Goal: Task Accomplishment & Management: Manage account settings

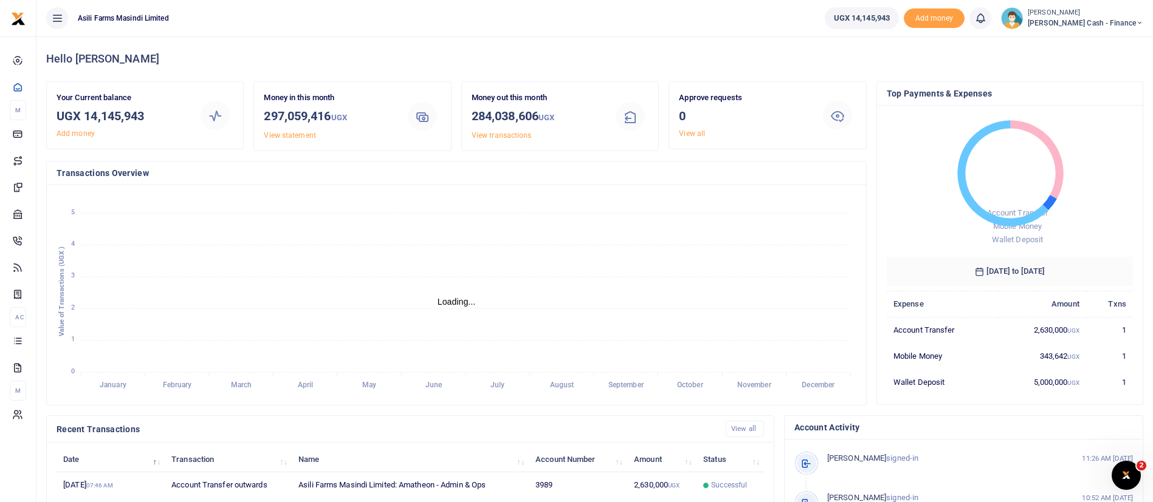
click at [1071, 13] on small "[PERSON_NAME]" at bounding box center [1084, 13] width 115 height 10
click at [1104, 37] on link "Switch accounts" at bounding box center [1056, 44] width 96 height 17
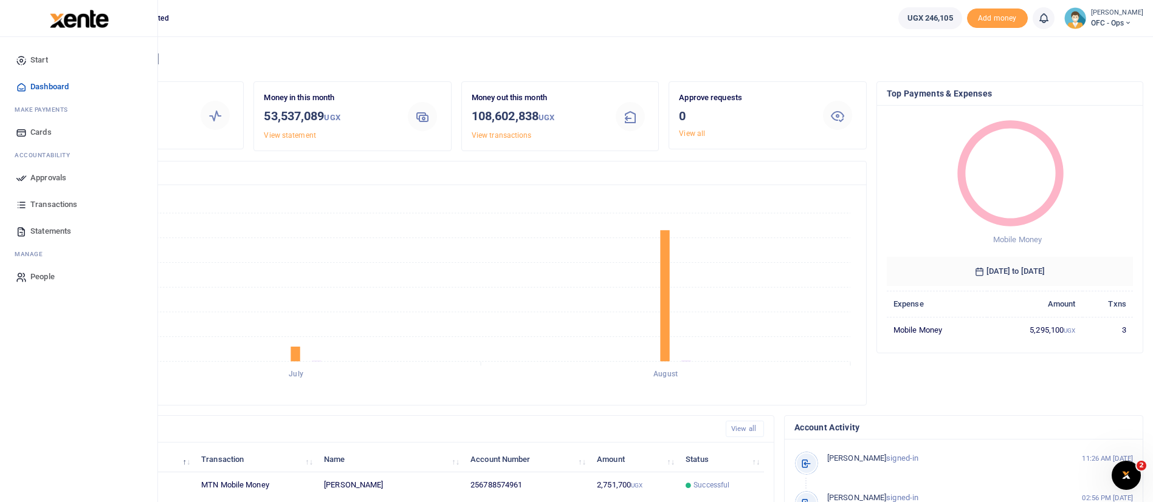
click at [55, 227] on span "Statements" at bounding box center [50, 231] width 41 height 12
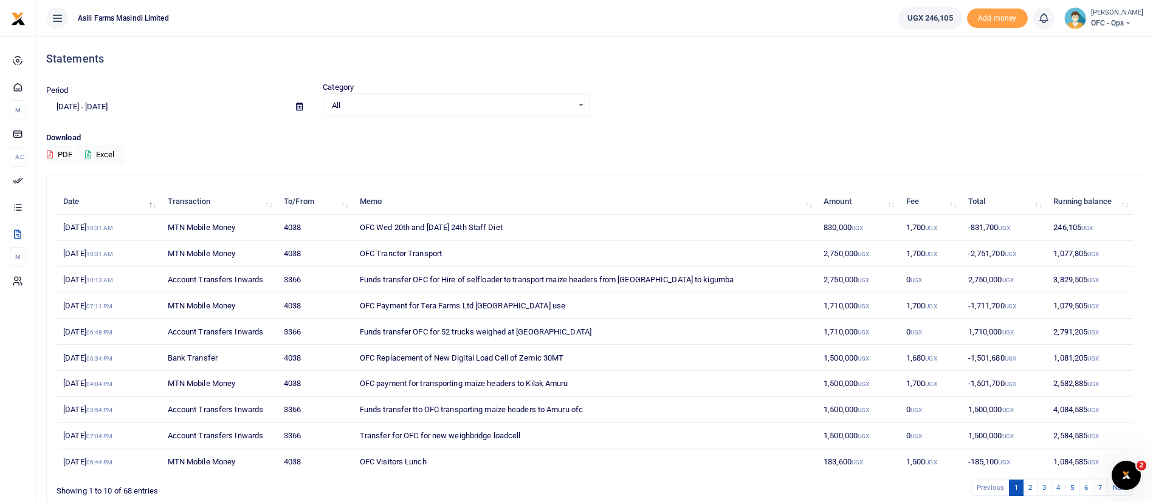
click at [298, 105] on icon at bounding box center [299, 107] width 7 height 8
click at [92, 259] on li "Custom Range" at bounding box center [89, 263] width 85 height 19
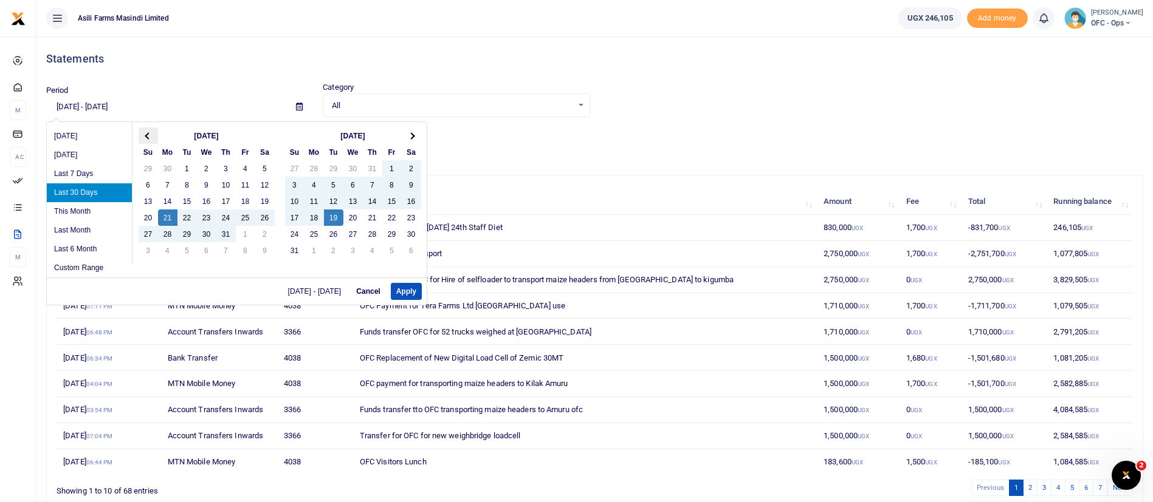
click at [150, 134] on span at bounding box center [148, 135] width 7 height 7
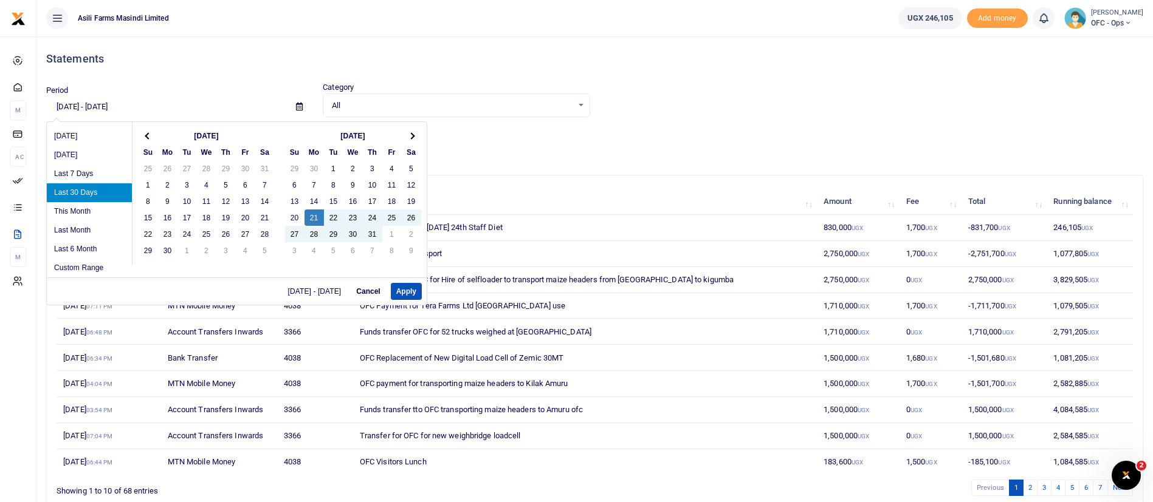
click at [150, 134] on span at bounding box center [148, 135] width 7 height 7
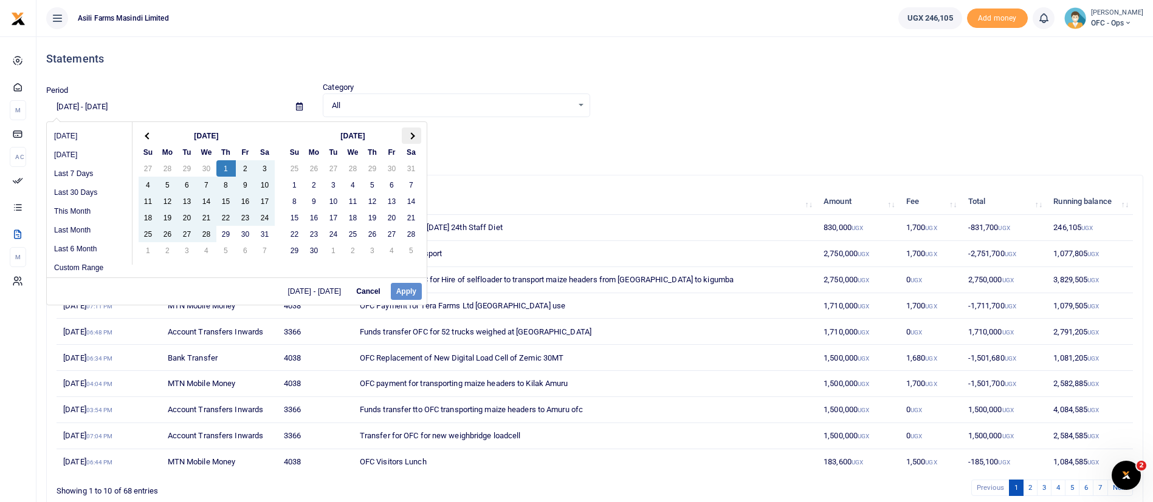
click at [415, 137] on th at bounding box center [411, 136] width 19 height 16
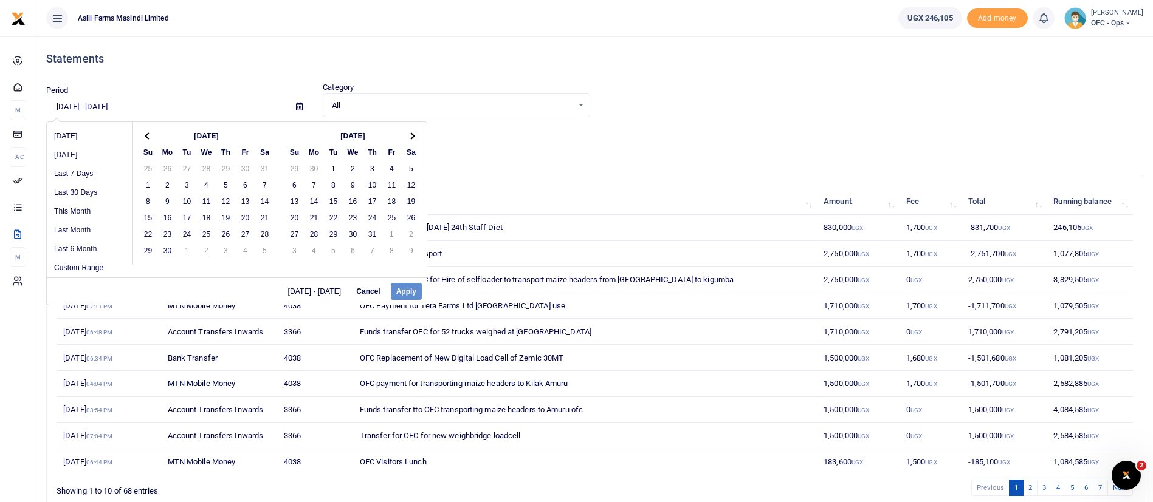
click at [415, 137] on th at bounding box center [411, 136] width 19 height 16
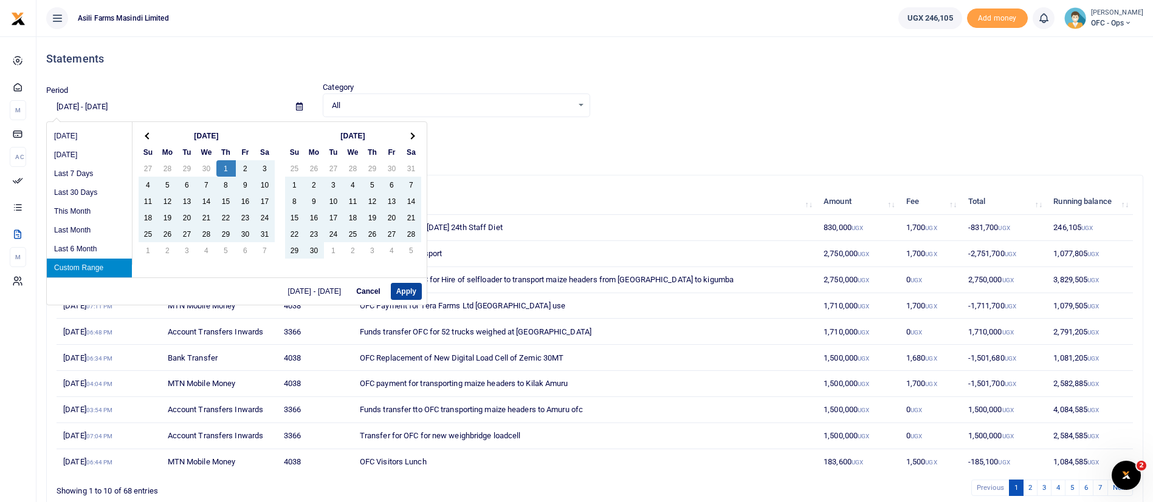
click at [415, 288] on button "Apply" at bounding box center [406, 291] width 31 height 17
type input "05/01/2025 - 08/31/2025"
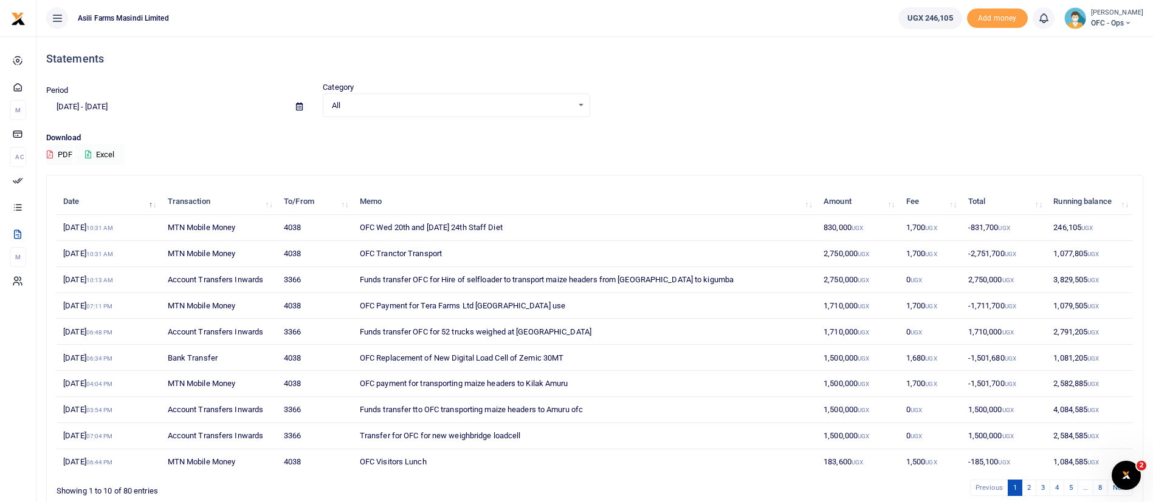
click at [97, 157] on button "Excel" at bounding box center [100, 155] width 50 height 21
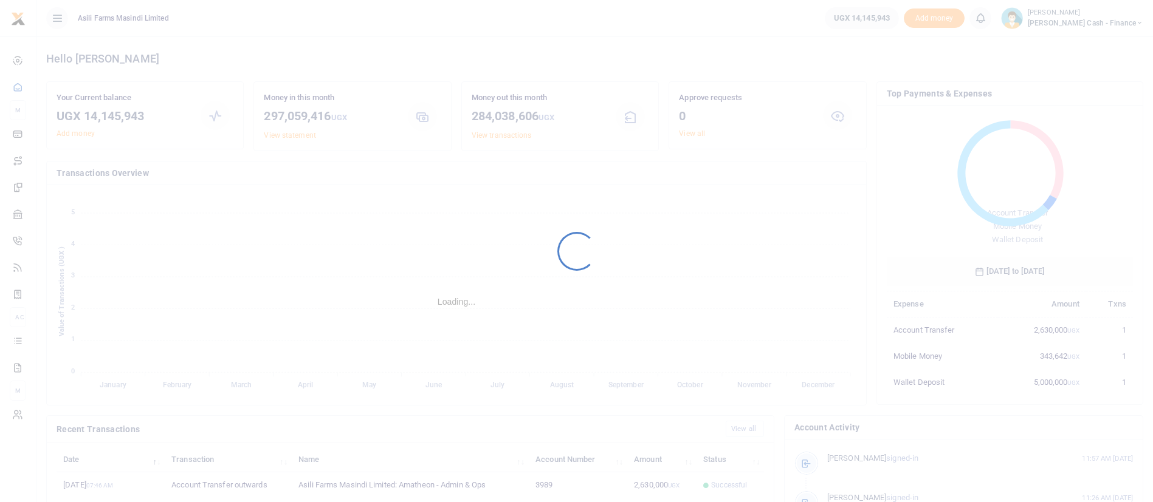
scroll to position [157, 233]
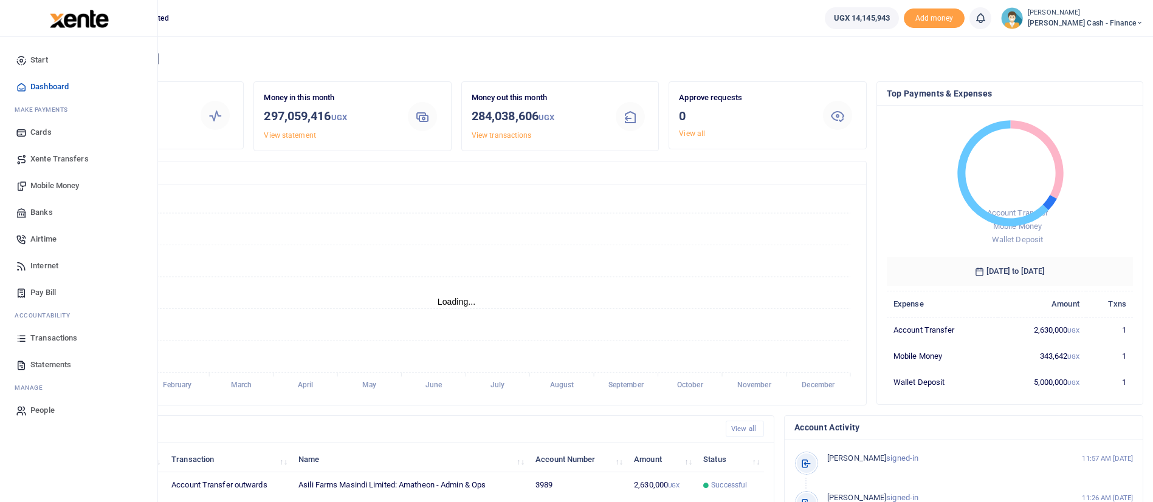
click at [63, 364] on span "Statements" at bounding box center [50, 365] width 41 height 12
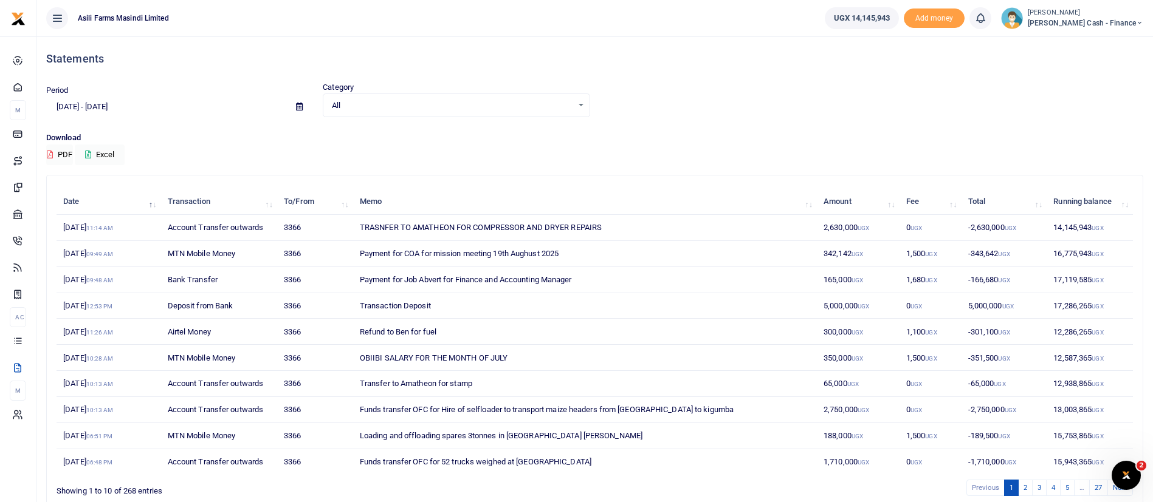
click at [301, 103] on icon at bounding box center [299, 107] width 7 height 8
click at [97, 239] on li "Last 6 Month" at bounding box center [89, 244] width 85 height 19
type input "02/19/2025 - 08/19/2025"
click at [99, 156] on button "Excel" at bounding box center [100, 155] width 50 height 21
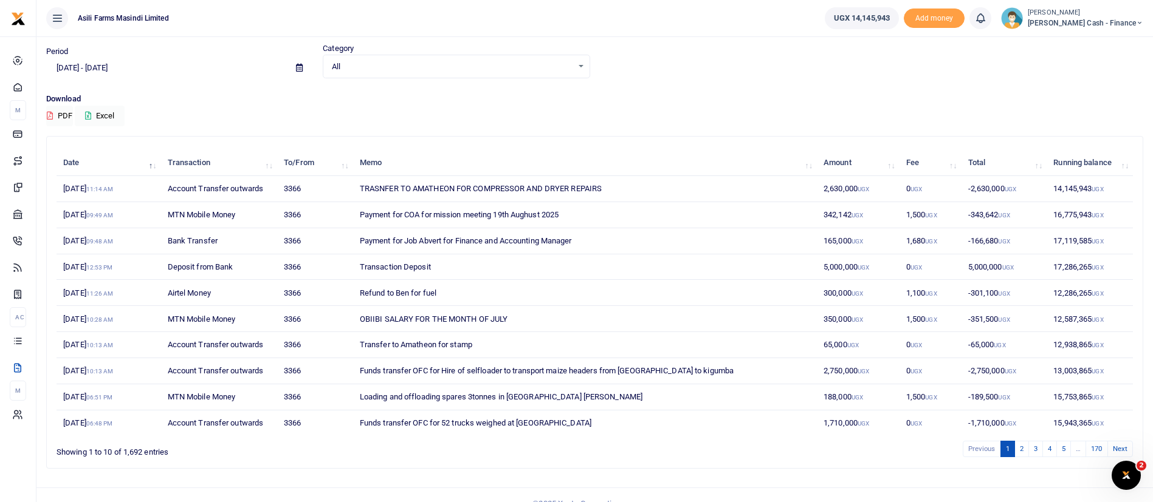
scroll to position [57, 0]
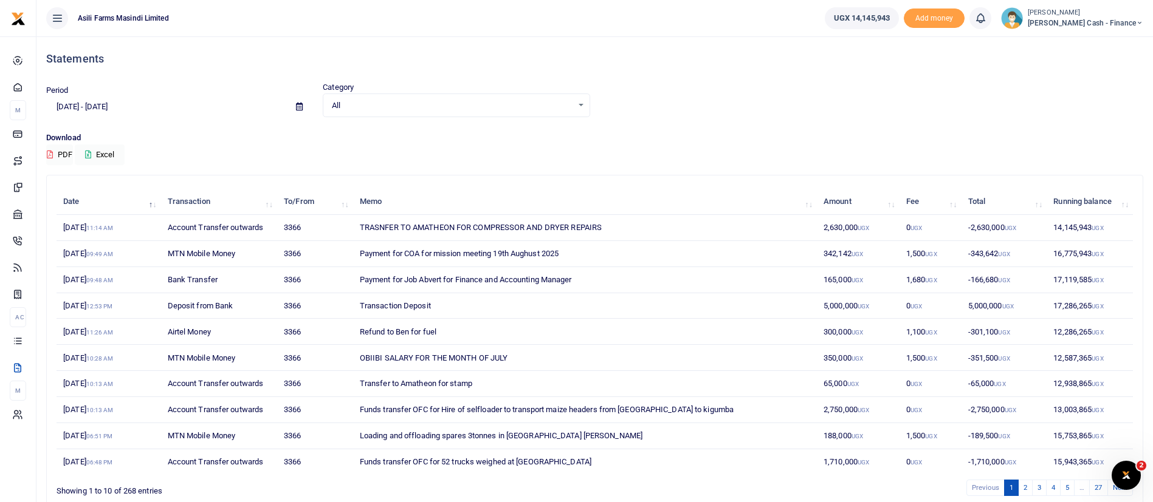
click at [1103, 19] on span "[PERSON_NAME] Cash - Finance" at bounding box center [1084, 23] width 115 height 11
click at [1103, 44] on link "Switch accounts" at bounding box center [1056, 44] width 96 height 17
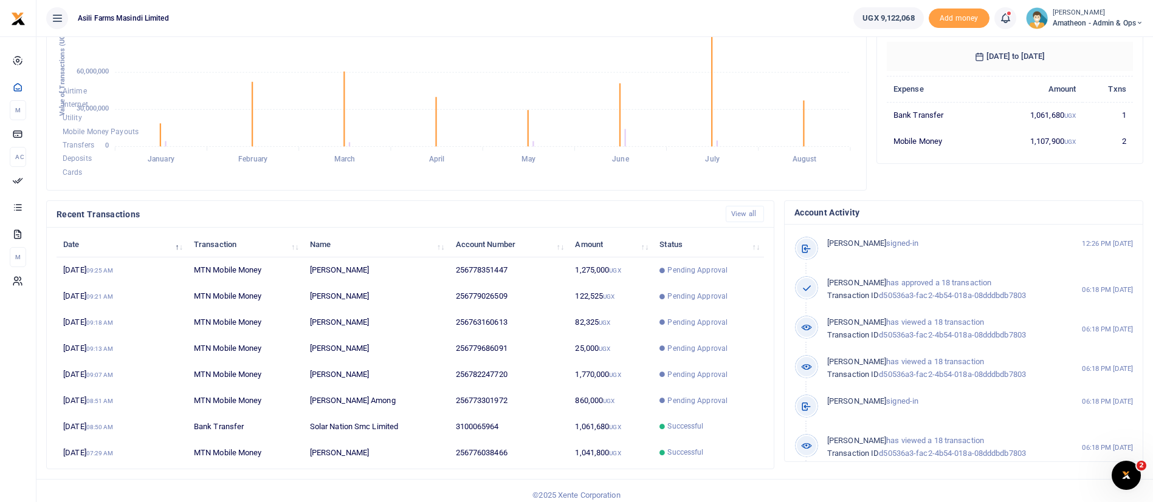
scroll to position [224, 0]
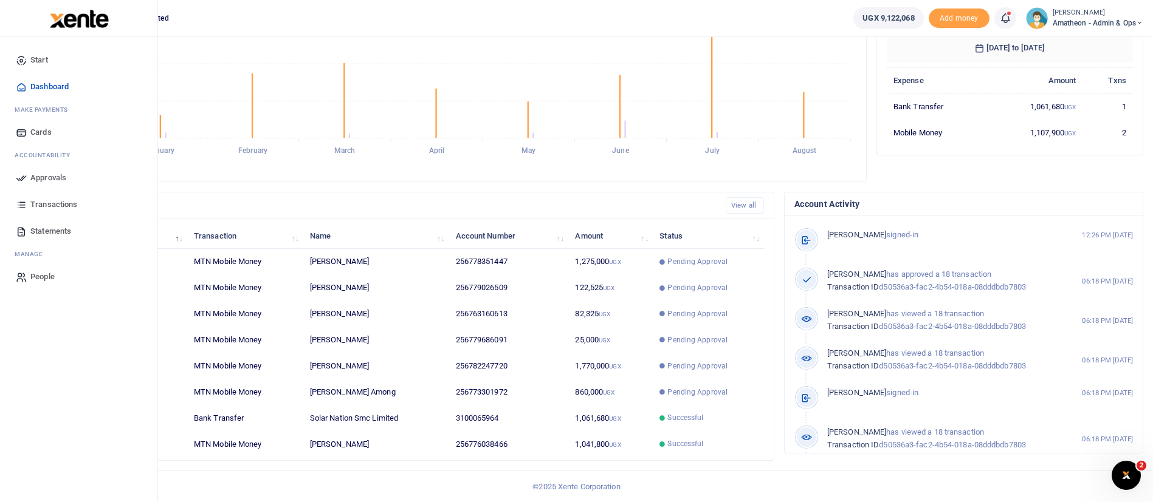
click at [35, 173] on span "Approvals" at bounding box center [48, 178] width 36 height 12
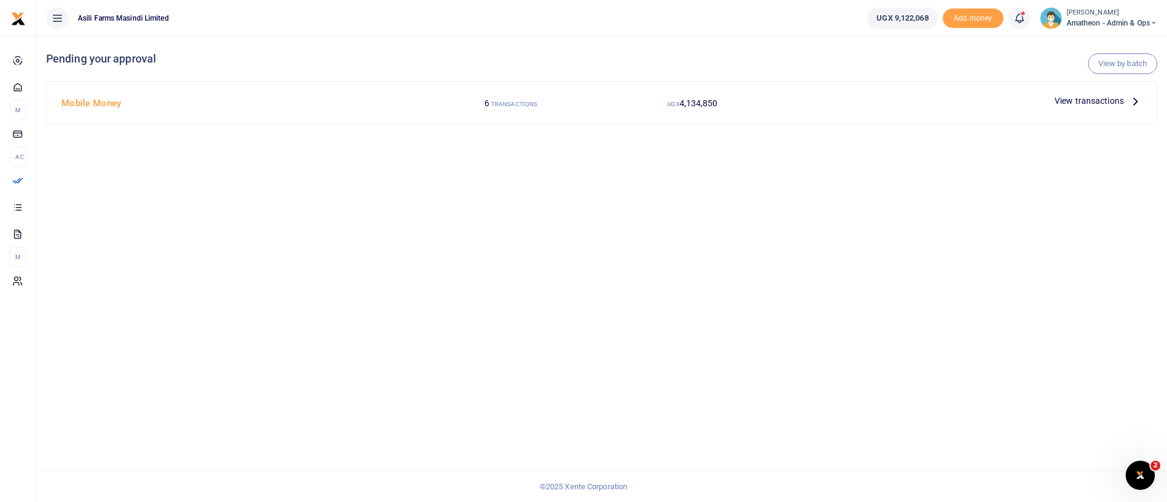
click at [1091, 101] on span "View transactions" at bounding box center [1088, 100] width 69 height 13
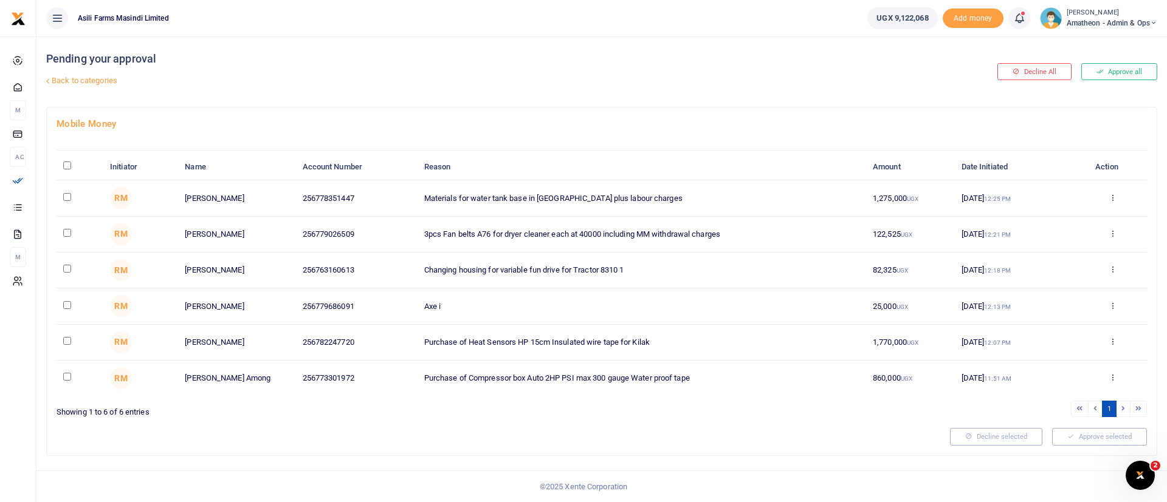
click at [61, 342] on td at bounding box center [80, 343] width 47 height 36
click at [71, 342] on input "checkbox" at bounding box center [67, 341] width 8 height 8
checkbox input "true"
click at [69, 309] on td at bounding box center [80, 307] width 47 height 36
click at [66, 304] on input "checkbox" at bounding box center [67, 305] width 8 height 8
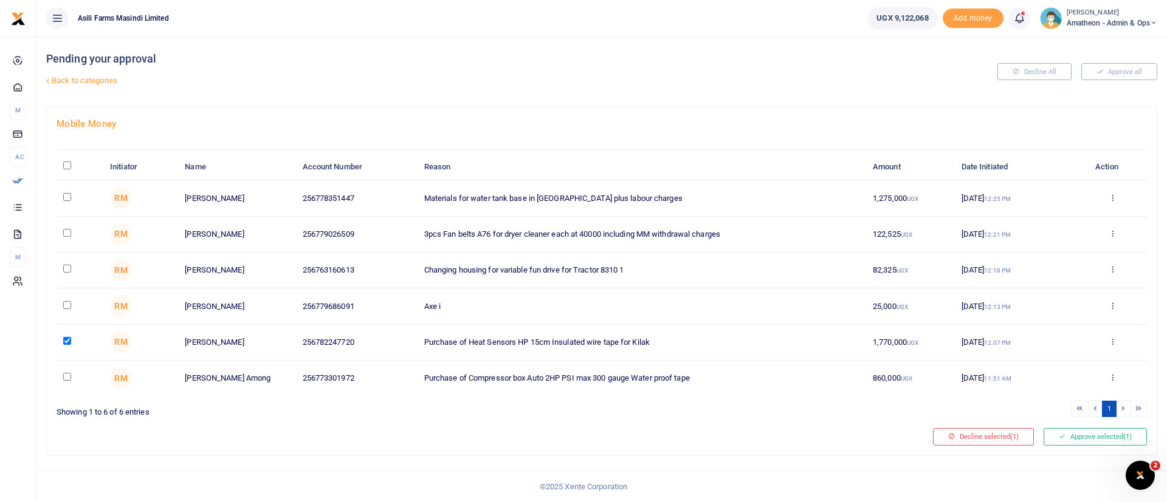
checkbox input "true"
click at [67, 263] on td at bounding box center [80, 271] width 47 height 36
click at [64, 269] on input "checkbox" at bounding box center [67, 269] width 8 height 8
checkbox input "true"
click at [67, 230] on input "checkbox" at bounding box center [67, 233] width 8 height 8
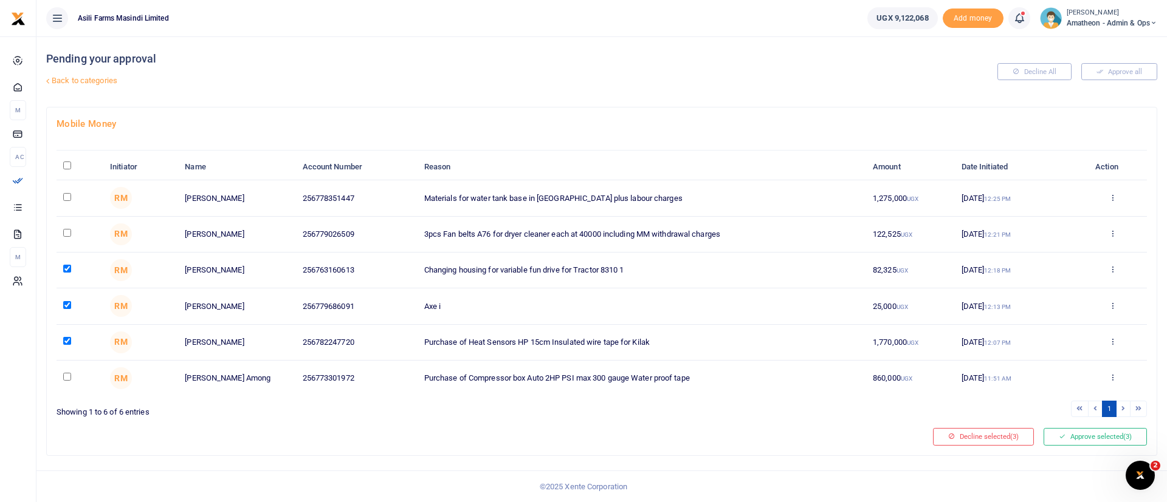
checkbox input "true"
click at [67, 194] on input "checkbox" at bounding box center [67, 197] width 8 height 8
checkbox input "true"
click at [66, 378] on input "checkbox" at bounding box center [67, 377] width 8 height 8
checkbox input "true"
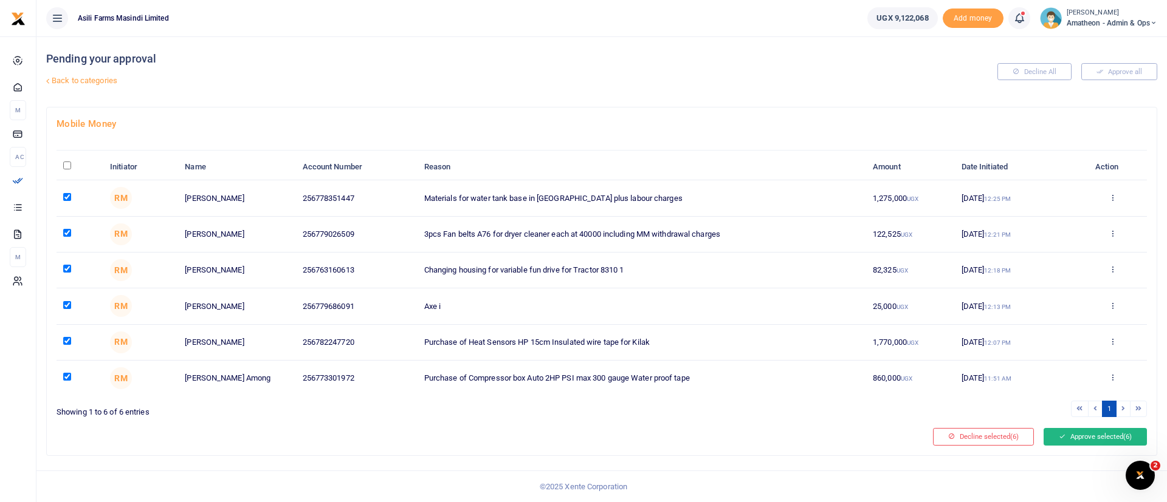
click at [1096, 430] on button "Approve selected (6)" at bounding box center [1094, 436] width 103 height 17
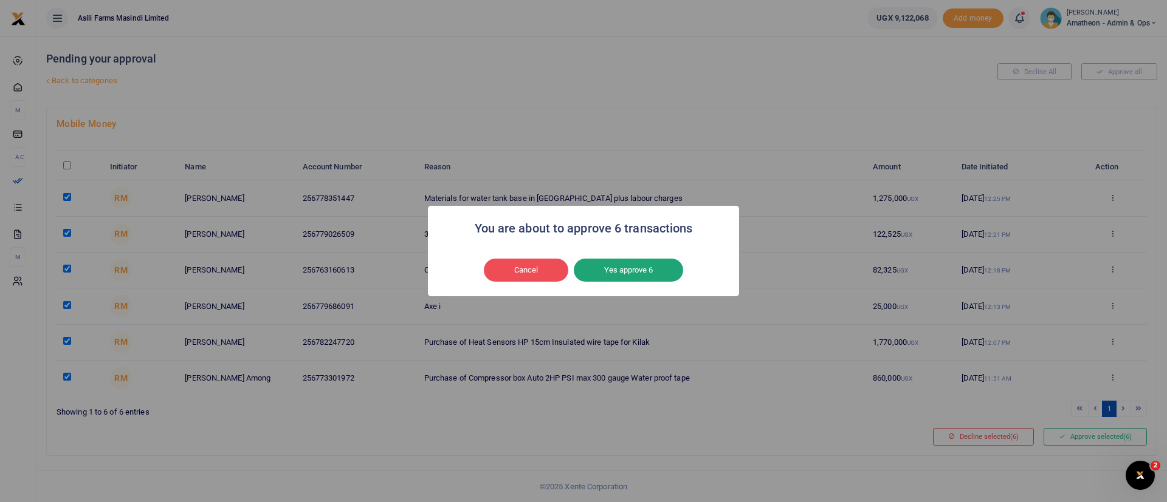
drag, startPoint x: 662, startPoint y: 256, endPoint x: 650, endPoint y: 261, distance: 13.7
click at [650, 261] on div "Cancel No Yes approve 6" at bounding box center [583, 270] width 287 height 28
click at [650, 261] on button "Yes approve 6" at bounding box center [628, 270] width 109 height 23
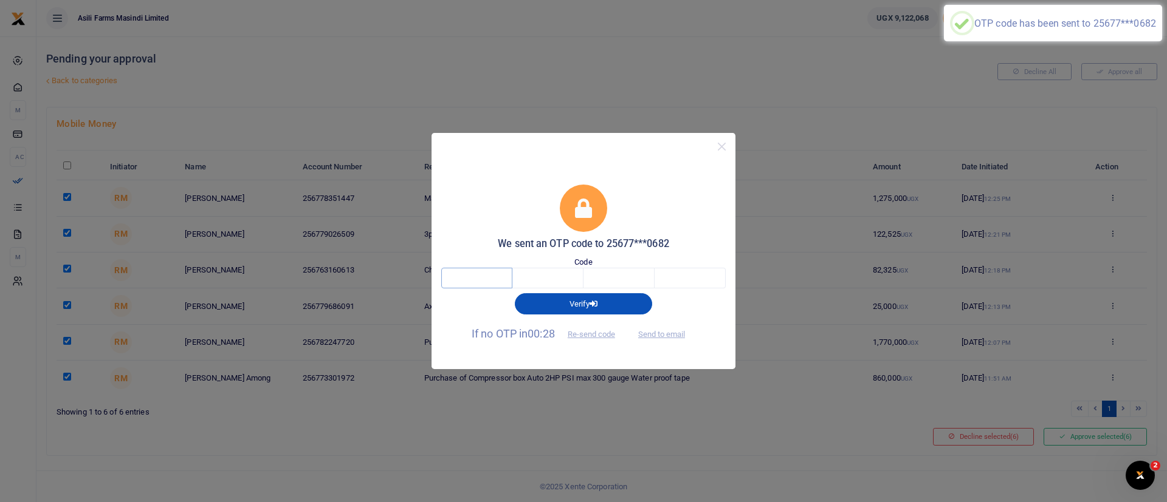
click at [482, 280] on input "text" at bounding box center [476, 278] width 71 height 21
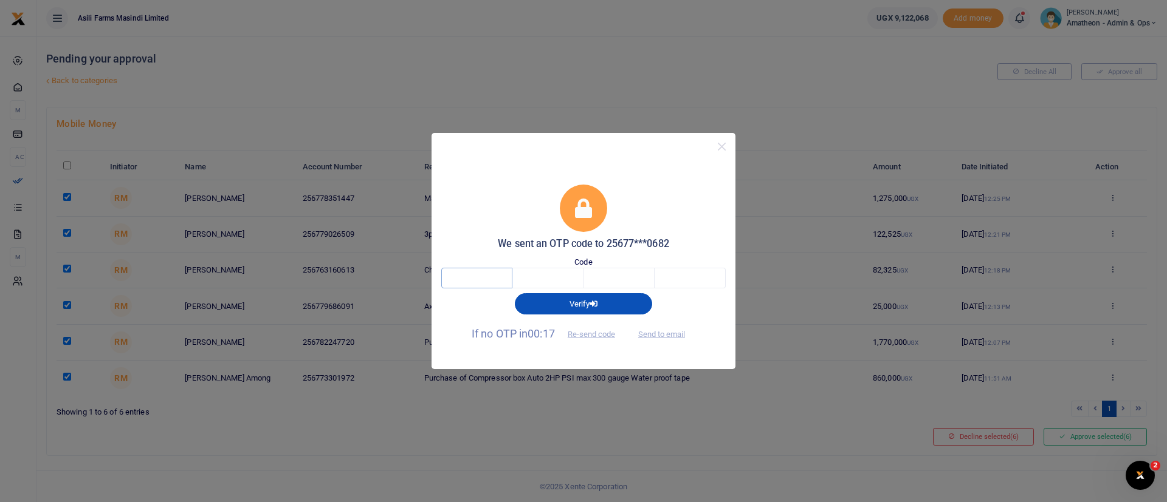
click at [482, 280] on input "text" at bounding box center [476, 278] width 71 height 21
type input "5"
type input "3"
type input "1"
type input "2"
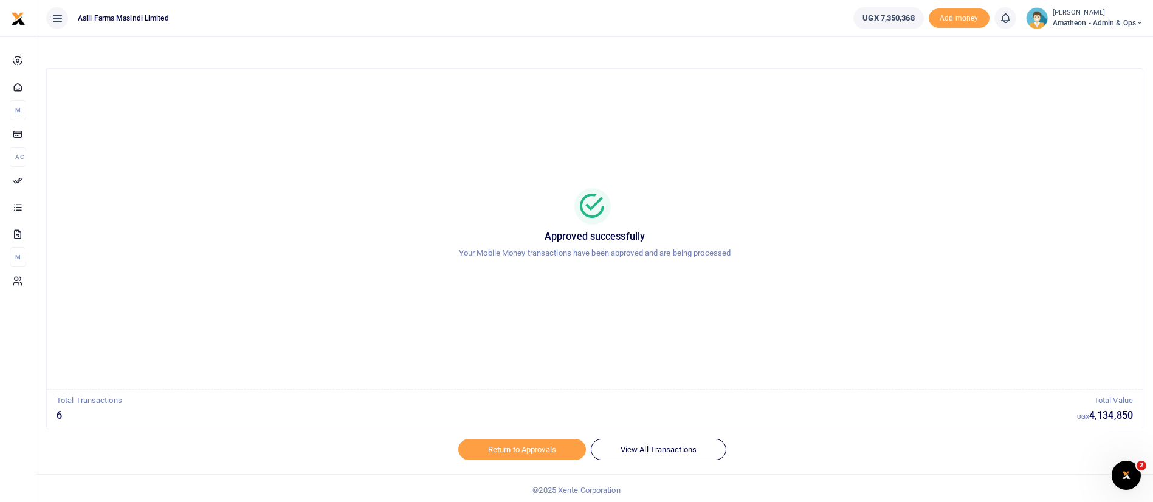
click at [1101, 12] on small "[PERSON_NAME]" at bounding box center [1097, 13] width 91 height 10
click at [1082, 46] on link "Switch accounts" at bounding box center [1097, 44] width 96 height 17
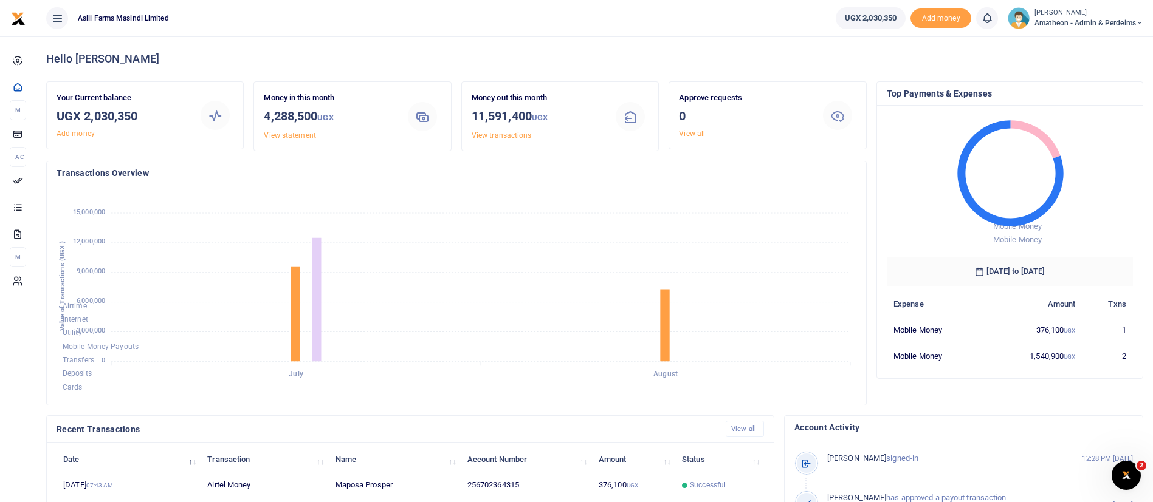
click at [1097, 12] on small "[PERSON_NAME]" at bounding box center [1088, 13] width 109 height 10
click at [1091, 46] on link "Switch accounts" at bounding box center [1097, 44] width 96 height 17
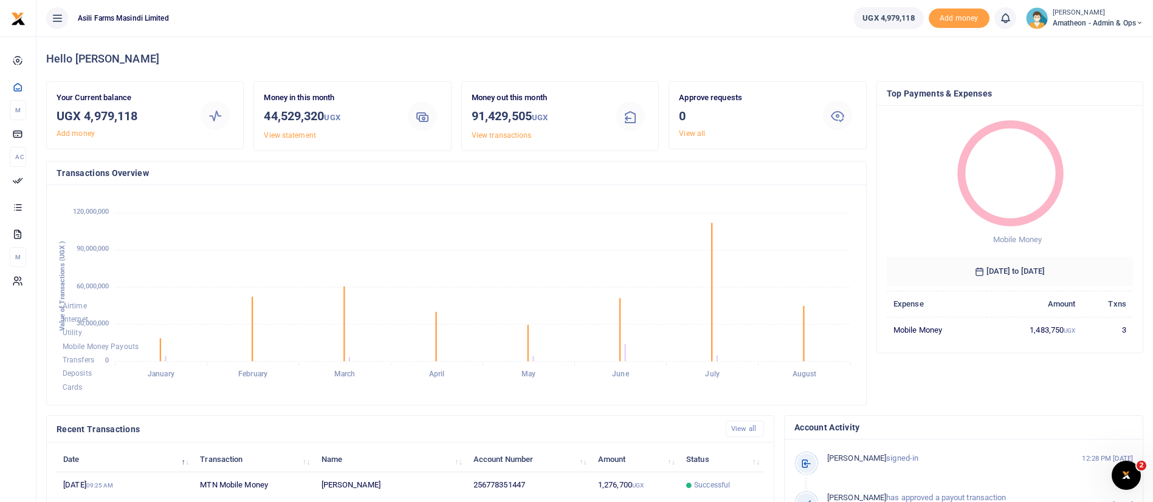
scroll to position [224, 0]
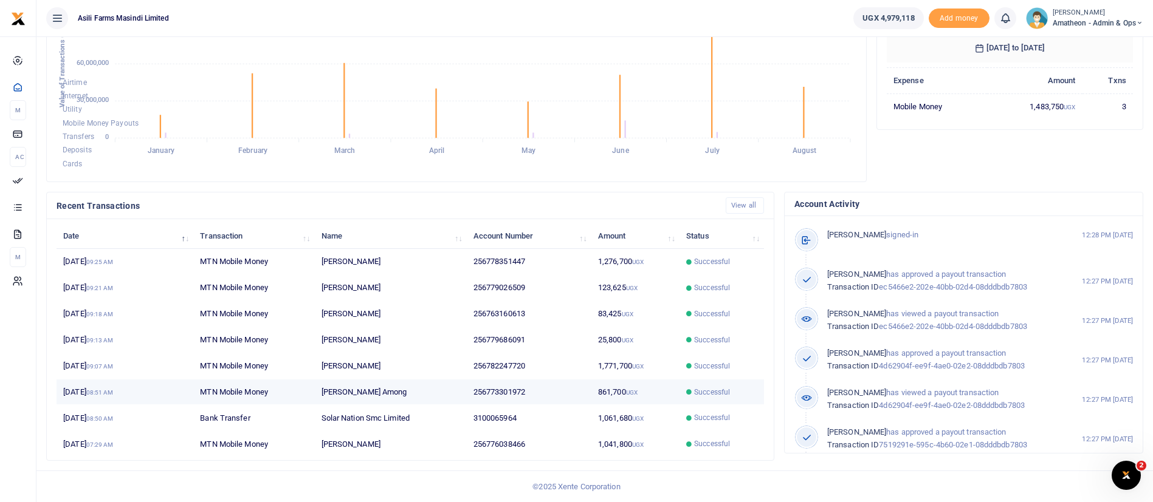
click at [448, 382] on td "[PERSON_NAME] Among" at bounding box center [390, 393] width 152 height 26
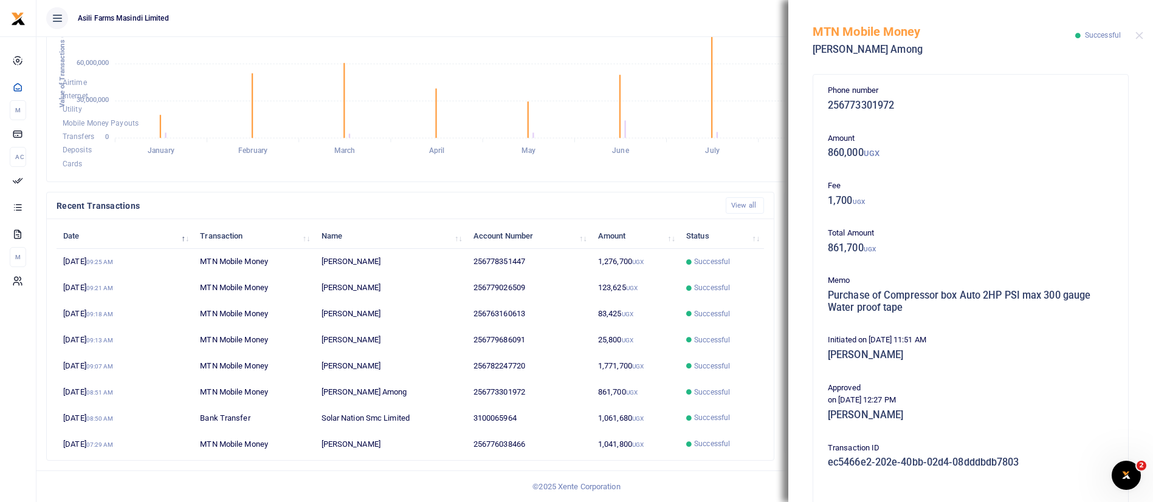
scroll to position [207, 0]
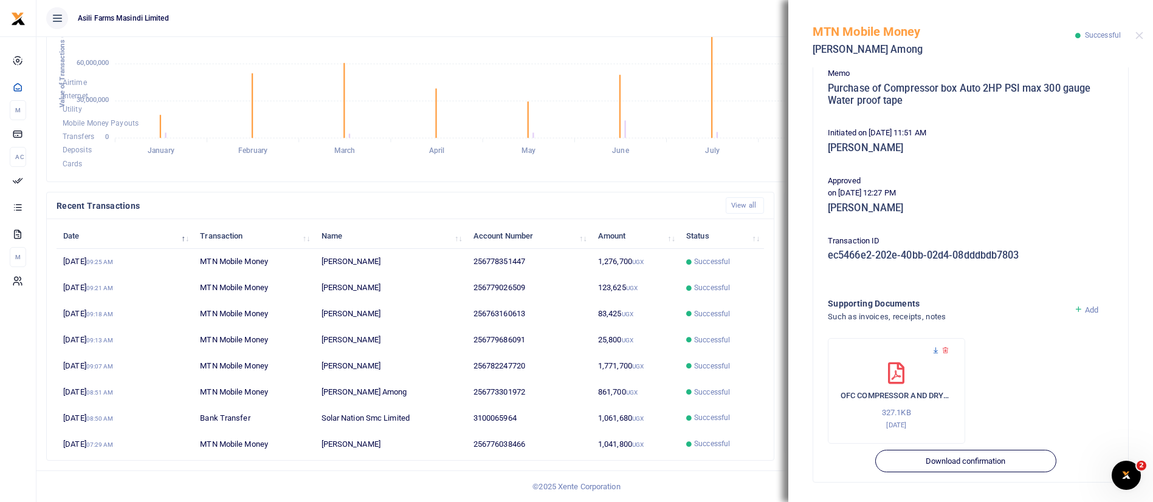
click at [934, 347] on icon at bounding box center [935, 351] width 8 height 8
